Goal: Task Accomplishment & Management: Use online tool/utility

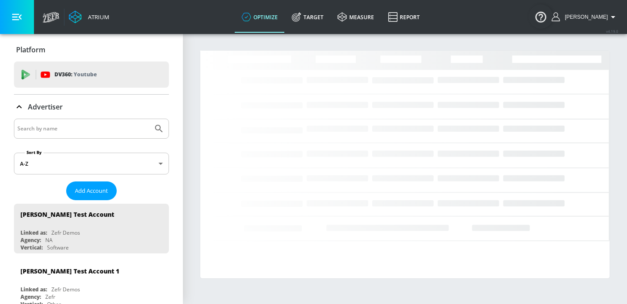
click at [56, 129] on input "Search by name" at bounding box center [83, 128] width 132 height 11
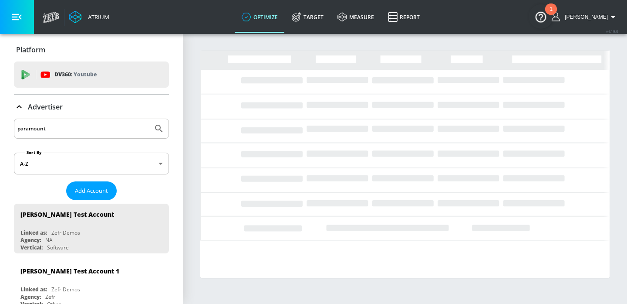
type input "paramount"
click at [149, 119] on button "Submit Search" at bounding box center [158, 128] width 19 height 19
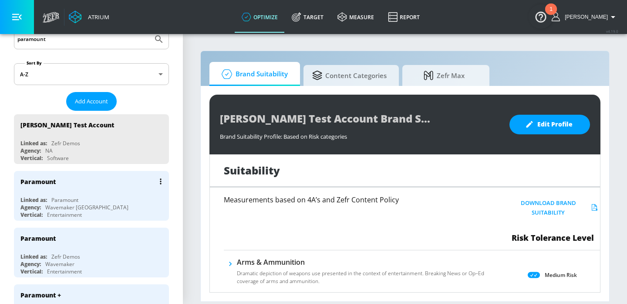
scroll to position [90, 0]
click at [88, 198] on div "Linked as: Paramount" at bounding box center [93, 199] width 146 height 7
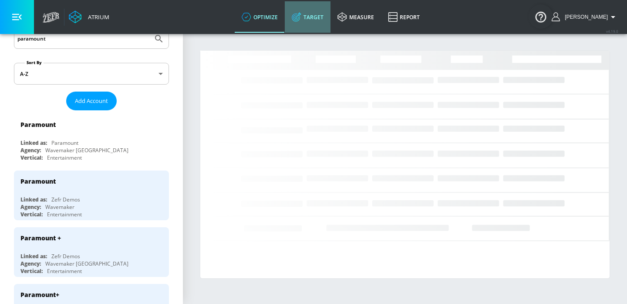
click at [312, 21] on link "Target" at bounding box center [308, 16] width 46 height 31
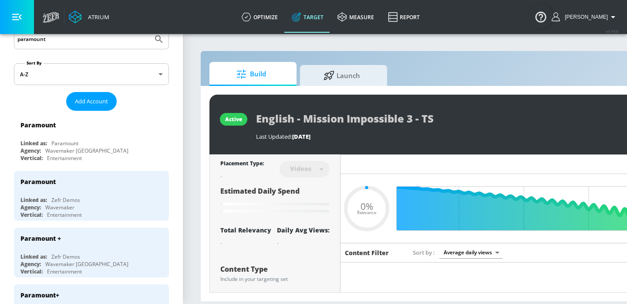
type input "0.05"
click at [336, 92] on div "active English - Mission Impossible 3 - TS Last Updated: [DATE] Revise Placemen…" at bounding box center [458, 193] width 515 height 215
click at [336, 79] on span "Launch" at bounding box center [342, 74] width 66 height 21
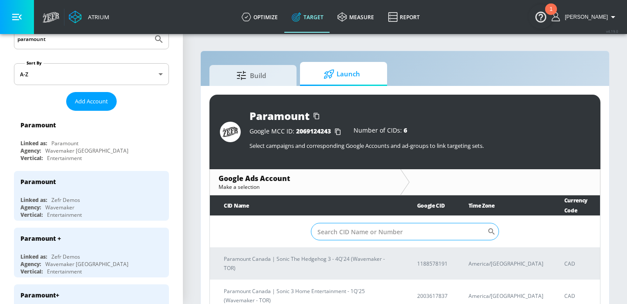
click at [353, 223] on input "Sort By" at bounding box center [399, 231] width 176 height 17
paste input "8823759960"
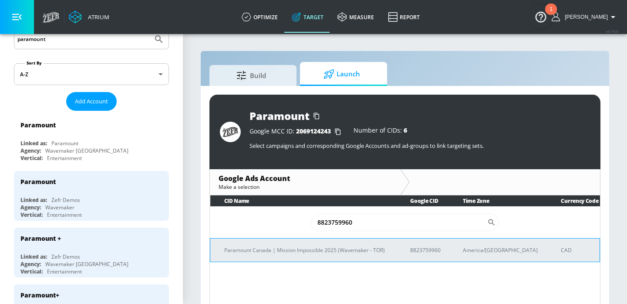
type input "8823759960"
click at [311, 245] on p "Paramount Canada | Mission Impossible 2025 (Wavemaker - TOR)" at bounding box center [306, 249] width 165 height 9
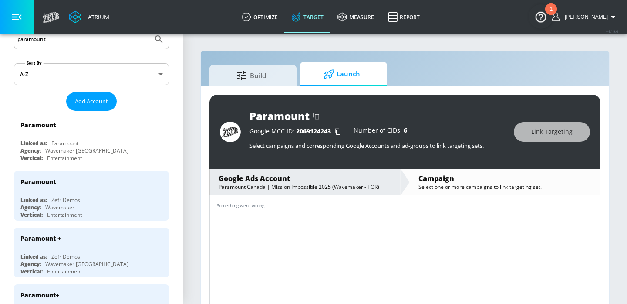
click at [321, 217] on div "Something went wrong" at bounding box center [405, 251] width 391 height 112
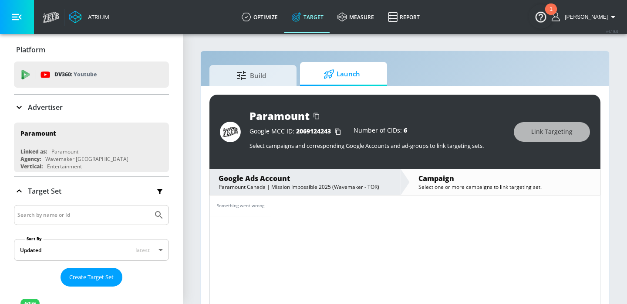
click at [446, 61] on div "Build Launch Paramount Google MCC ID: 2069124243 Number of CIDs: 6 Select campa…" at bounding box center [405, 184] width 410 height 266
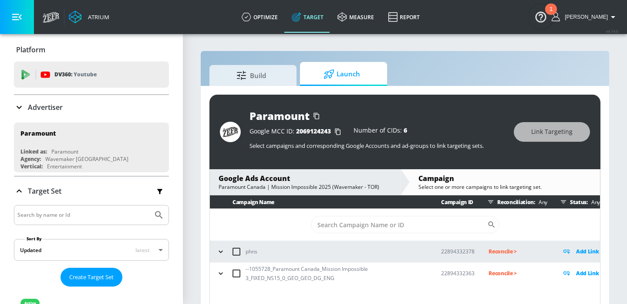
click at [219, 273] on icon "button" at bounding box center [221, 273] width 9 height 9
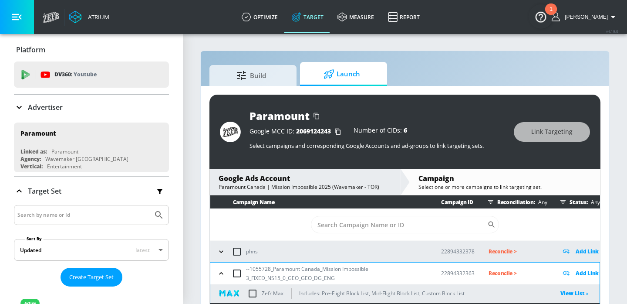
scroll to position [75, 0]
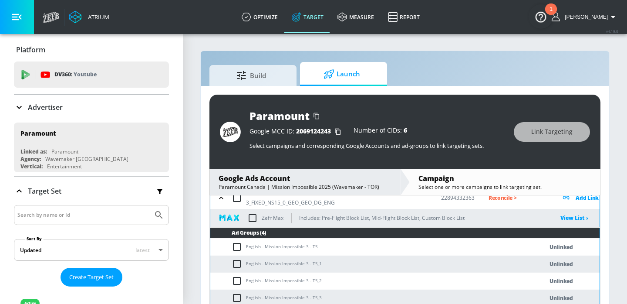
click at [271, 244] on td "English - Mission Impossible 3 - TS" at bounding box center [367, 246] width 315 height 17
click at [235, 202] on input "checkbox" at bounding box center [237, 198] width 18 height 18
checkbox input "true"
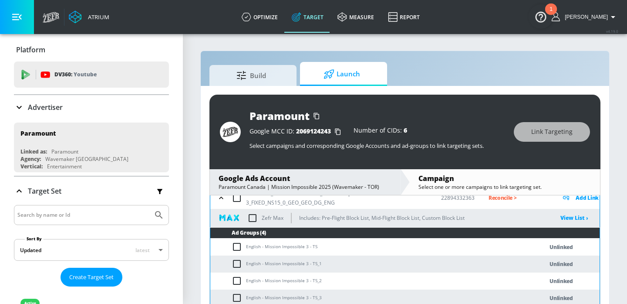
checkbox input "true"
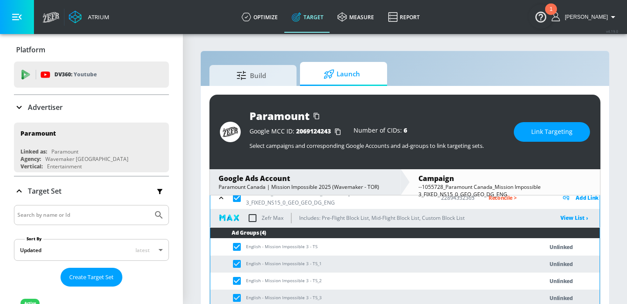
click at [539, 132] on span "Link Targeting" at bounding box center [552, 131] width 41 height 11
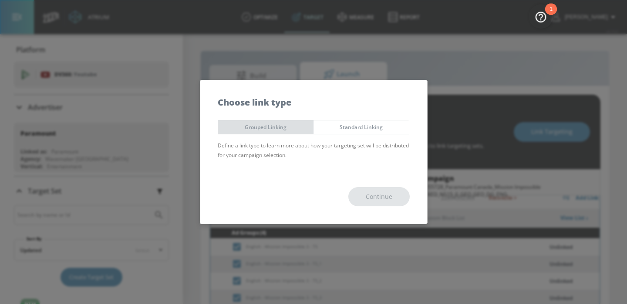
click at [294, 125] on span "Grouped Linking" at bounding box center [266, 126] width 82 height 9
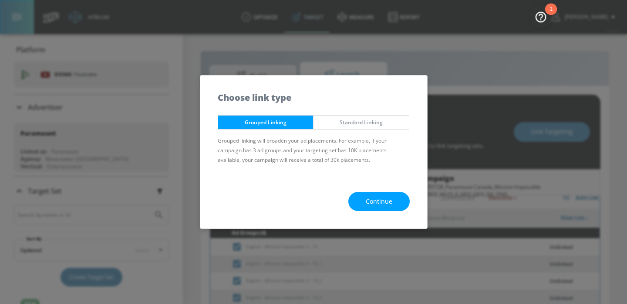
click at [372, 199] on span "Continue" at bounding box center [379, 201] width 27 height 11
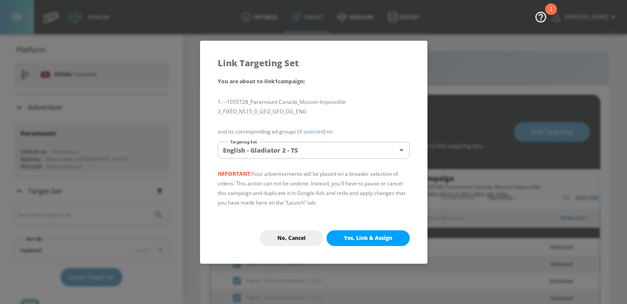
click at [302, 149] on body "Atrium optimize Target measure Report optimize Target measure Report v 4.19.0 E…" at bounding box center [313, 158] width 627 height 316
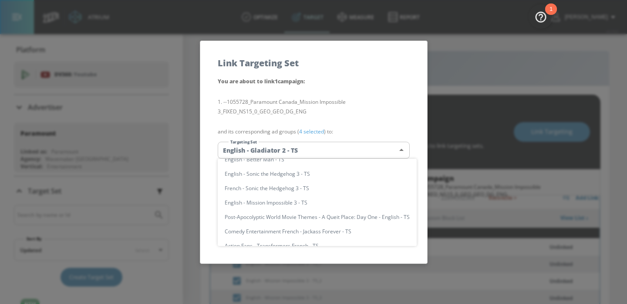
scroll to position [146, 0]
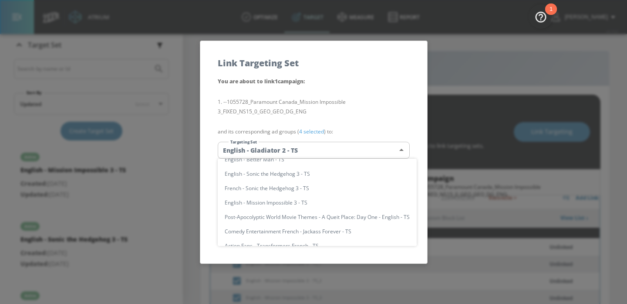
click at [278, 199] on li "English - Mission Impossible 3 - TS" at bounding box center [317, 202] width 199 height 14
type input "93f7fb9b-0f31-48d2-b9a8-9daa213aa9f1"
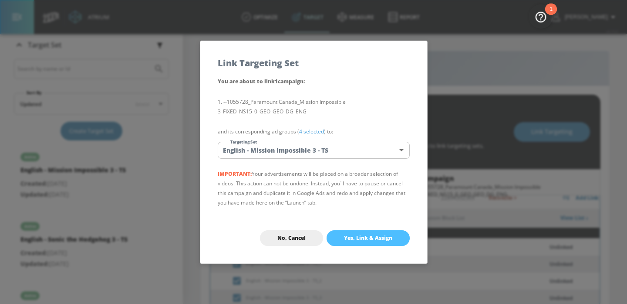
click at [347, 233] on button "Yes, Link & Assign" at bounding box center [368, 238] width 83 height 16
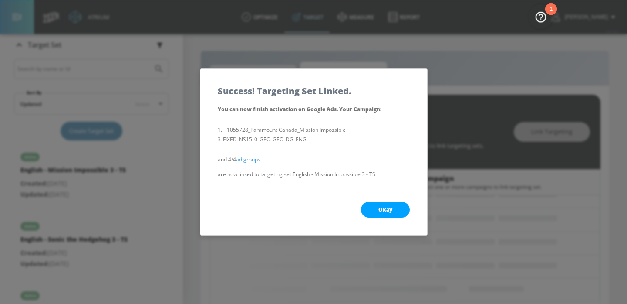
click at [388, 212] on span "Okay" at bounding box center [386, 209] width 14 height 7
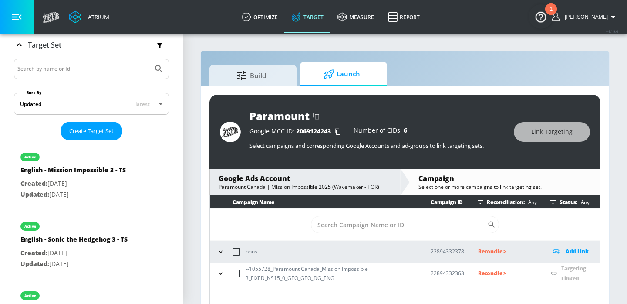
scroll to position [0, 0]
click at [494, 270] on p "Reconcile >" at bounding box center [507, 273] width 59 height 10
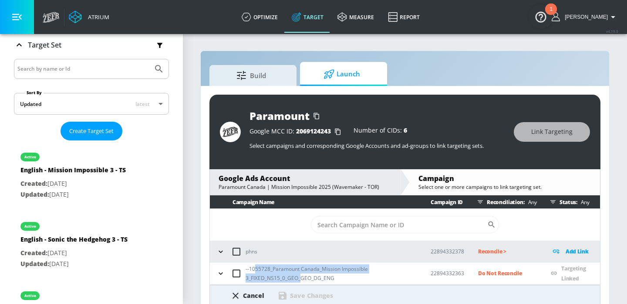
drag, startPoint x: 299, startPoint y: 278, endPoint x: 255, endPoint y: 268, distance: 45.6
click at [255, 268] on p "--1055728_Paramount Canada_Mission Impossible 3_FIXED_NS15_0_GEO_GEO_DG_ENG" at bounding box center [331, 273] width 171 height 18
copy p "55728_Paramount Canada_Mission Impossible 3_FIXED_NS15_0_GEO_"
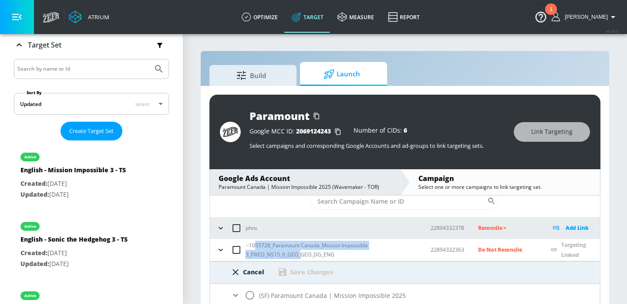
click at [251, 289] on input "radio" at bounding box center [250, 295] width 18 height 18
radio input "true"
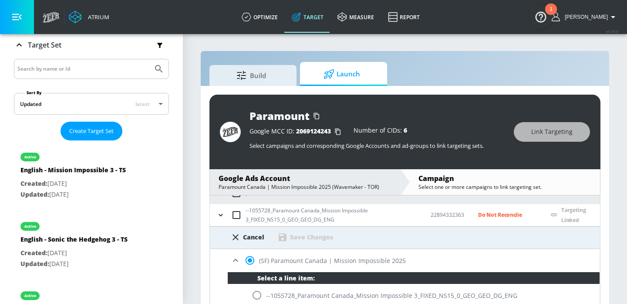
click at [255, 295] on input "radio" at bounding box center [257, 295] width 18 height 18
radio input "true"
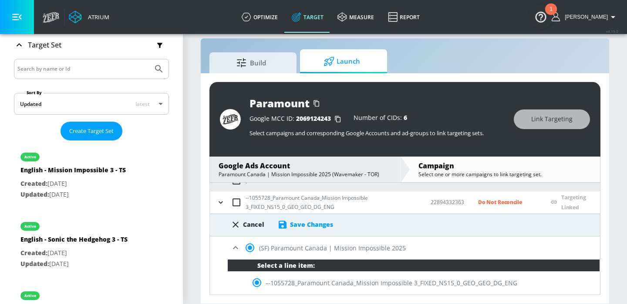
scroll to position [44, 0]
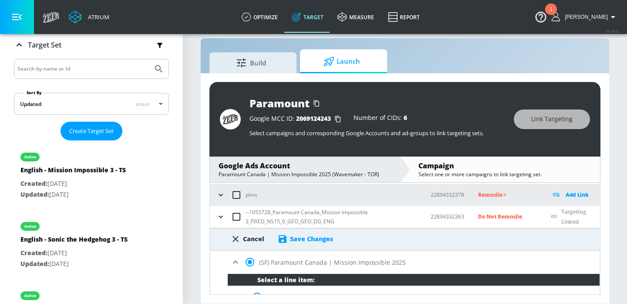
click at [313, 240] on div "Save Changes" at bounding box center [311, 238] width 43 height 8
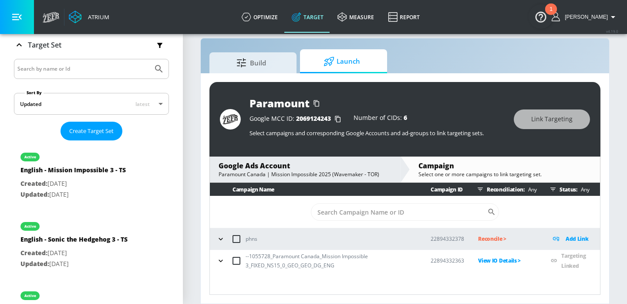
scroll to position [0, 0]
